Goal: Find specific page/section

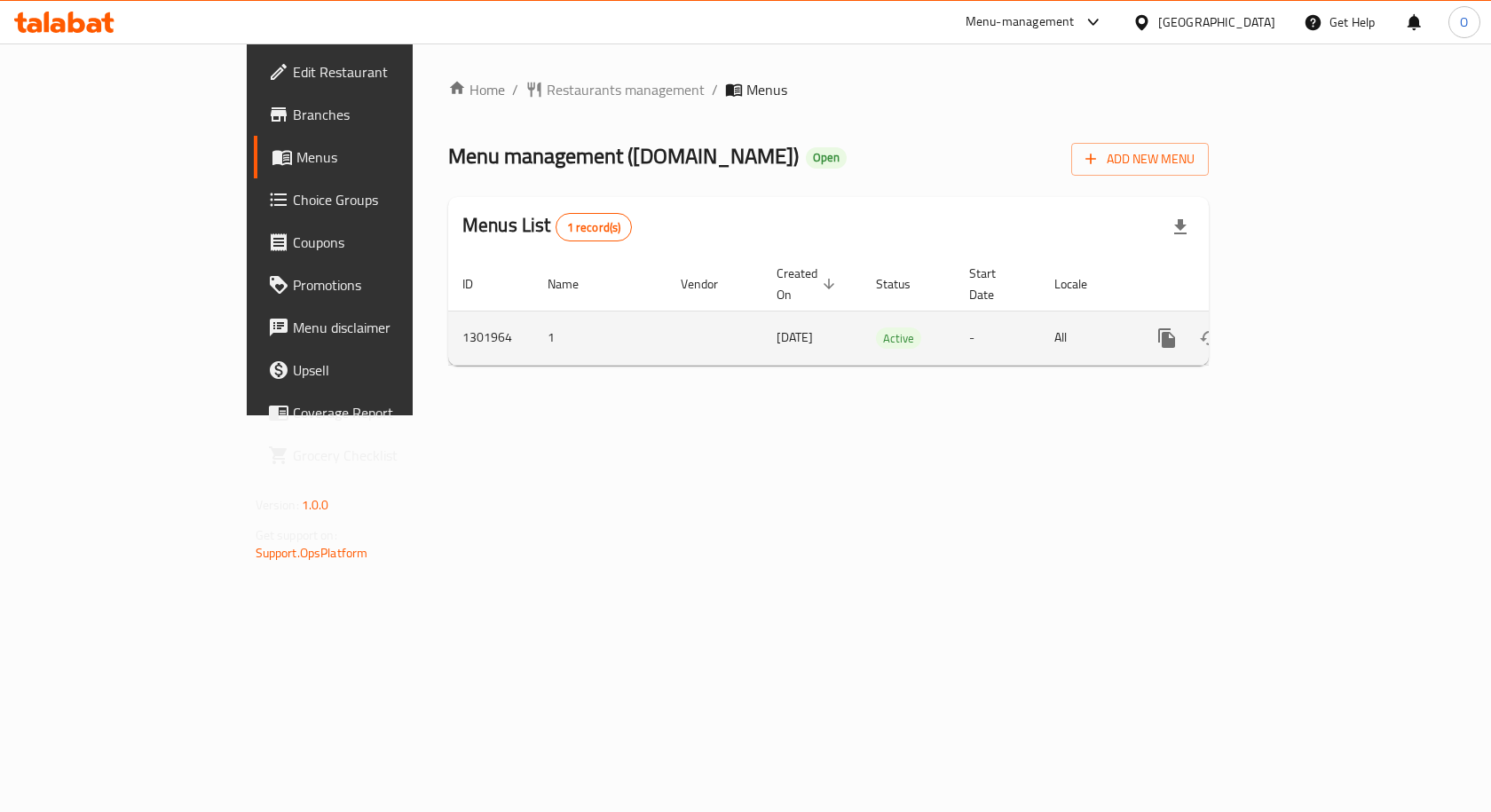
click at [1303, 330] on icon "enhanced table" at bounding box center [1294, 338] width 16 height 16
click at [1306, 330] on icon "enhanced table" at bounding box center [1294, 340] width 21 height 21
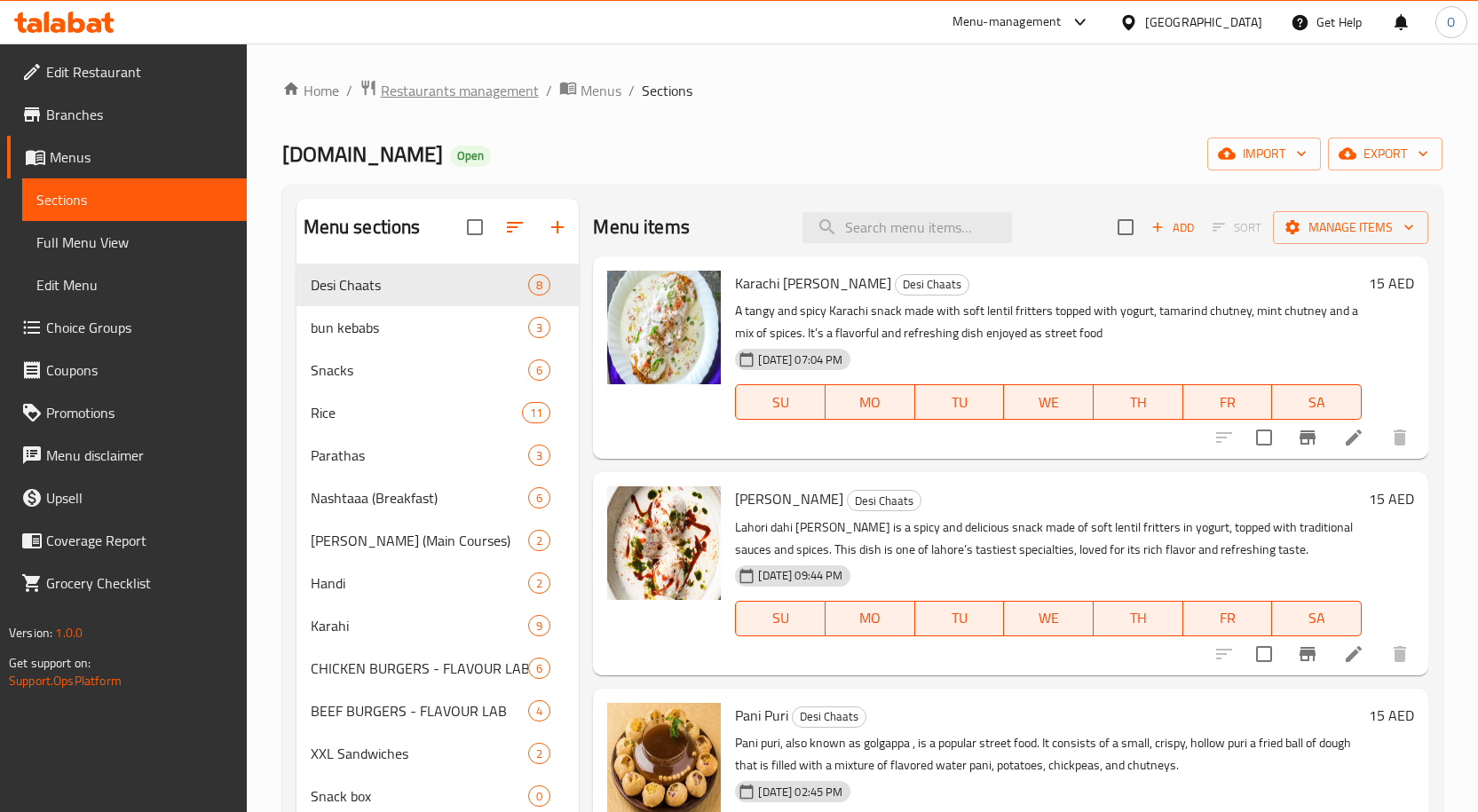
click at [443, 86] on span "Restaurants management" at bounding box center [460, 90] width 158 height 21
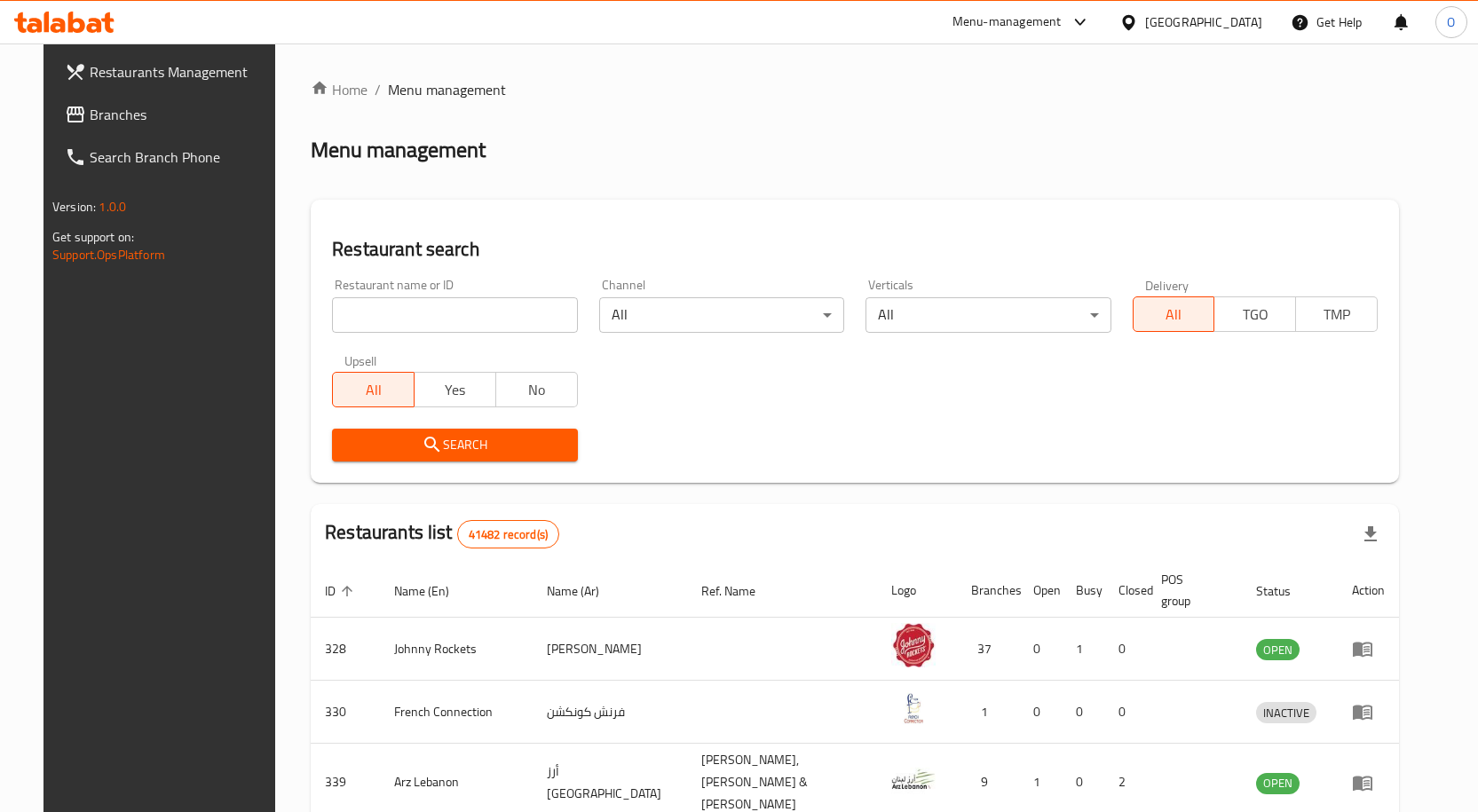
click at [91, 116] on span "Branches" at bounding box center [182, 114] width 186 height 21
